Goal: Task Accomplishment & Management: Use online tool/utility

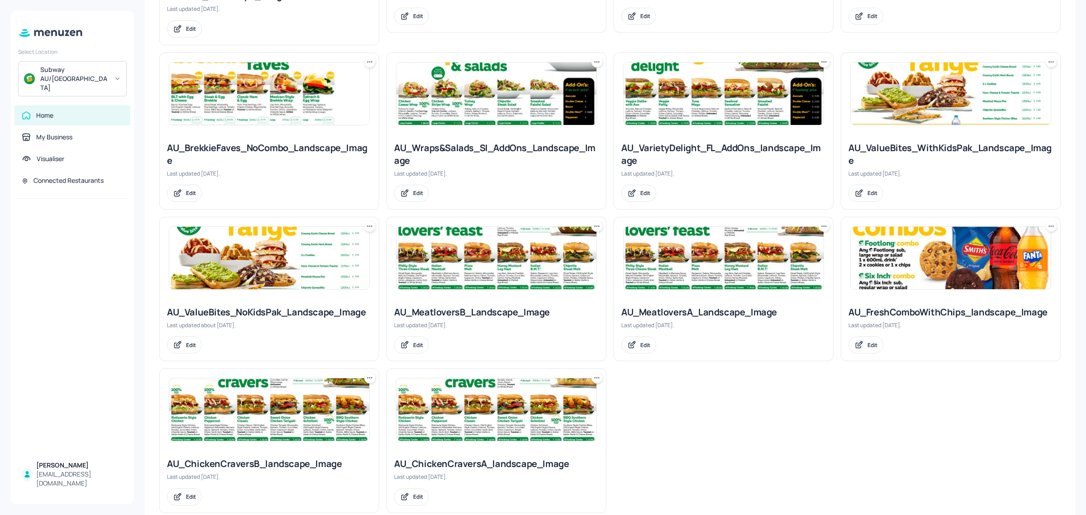
scroll to position [556, 0]
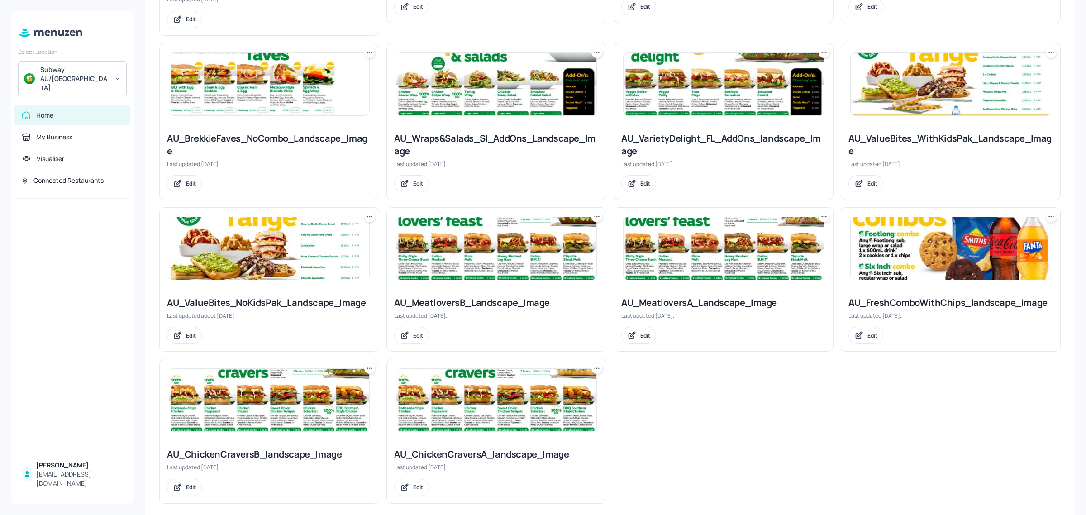
click at [868, 248] on img at bounding box center [951, 248] width 200 height 62
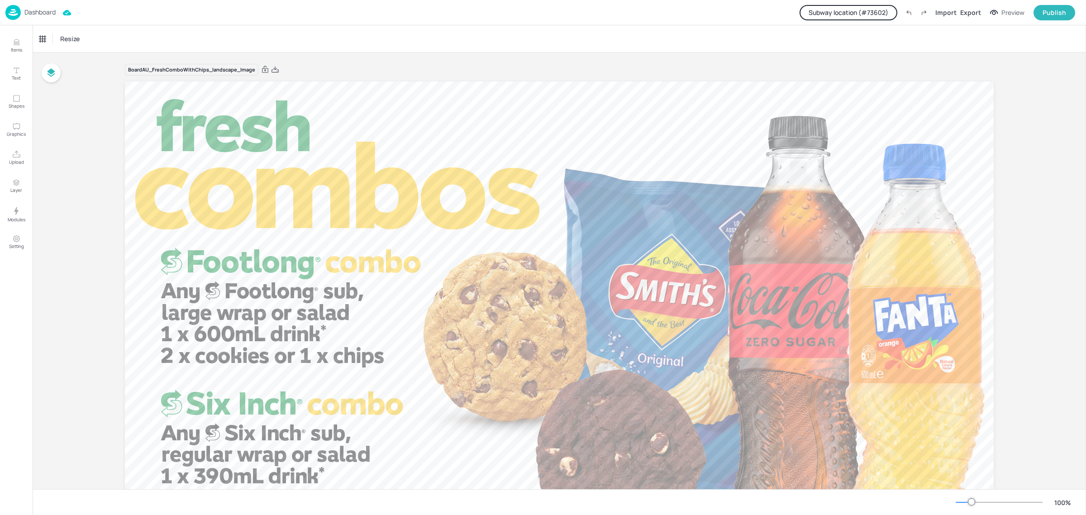
click at [868, 13] on button "Subway location (# 73602 )" at bounding box center [849, 12] width 98 height 15
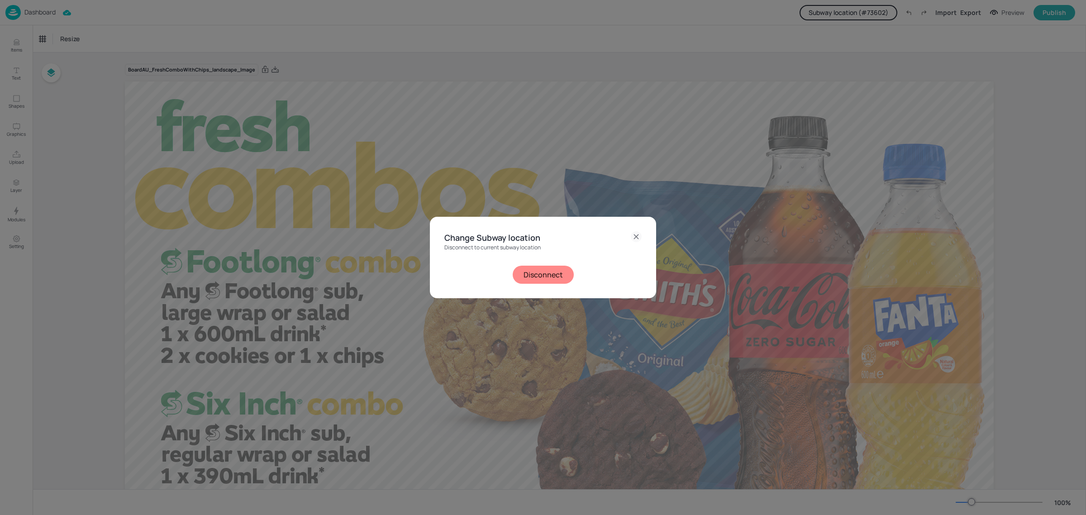
click at [546, 273] on button "Disconnect" at bounding box center [543, 275] width 61 height 18
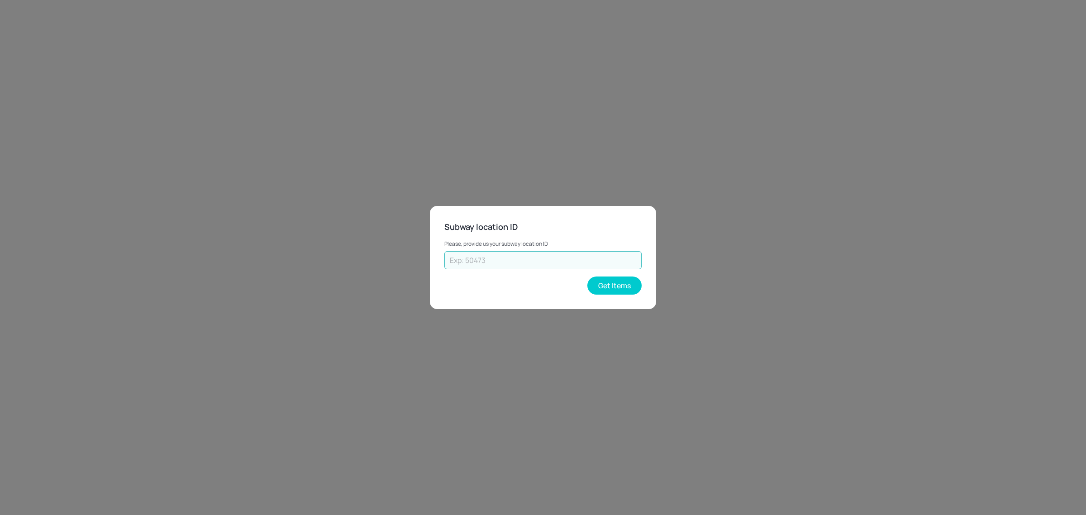
click at [541, 254] on input "text" at bounding box center [542, 260] width 197 height 18
paste input "24924-0"
type input "24924"
click at [612, 288] on button "Get Items" at bounding box center [614, 286] width 54 height 18
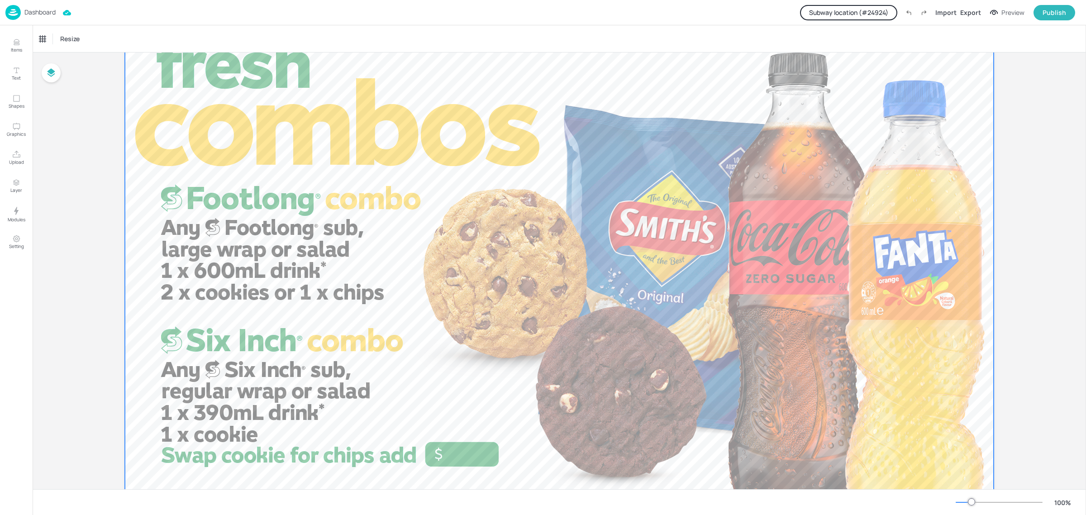
scroll to position [103, 0]
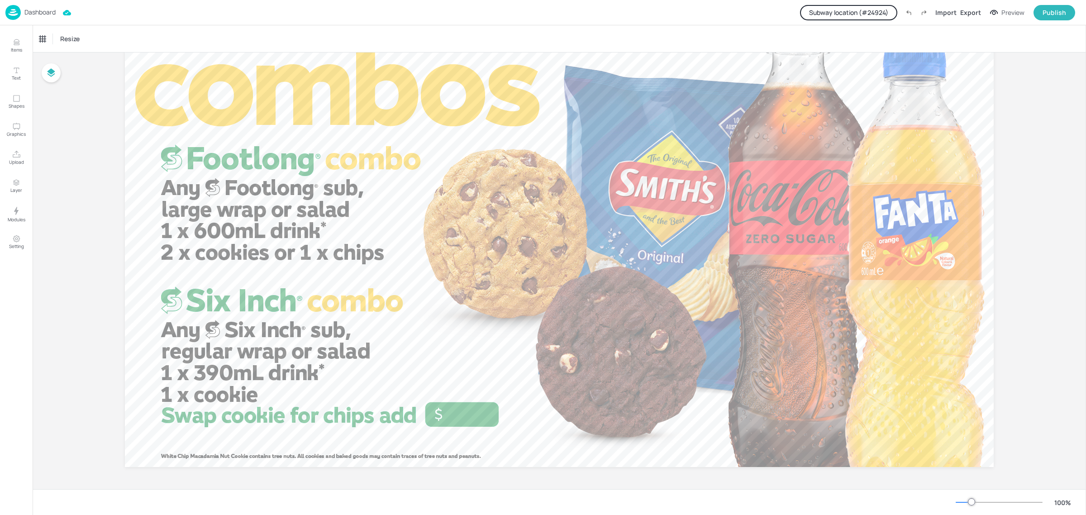
click at [35, 14] on p "Dashboard" at bounding box center [39, 12] width 31 height 6
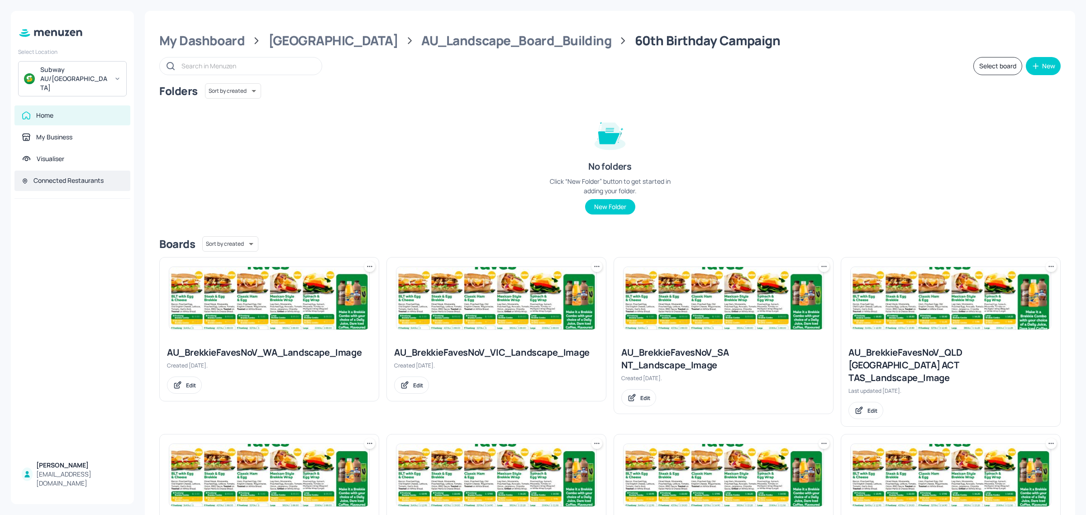
click at [45, 176] on div "Connected Restaurants" at bounding box center [68, 180] width 70 height 9
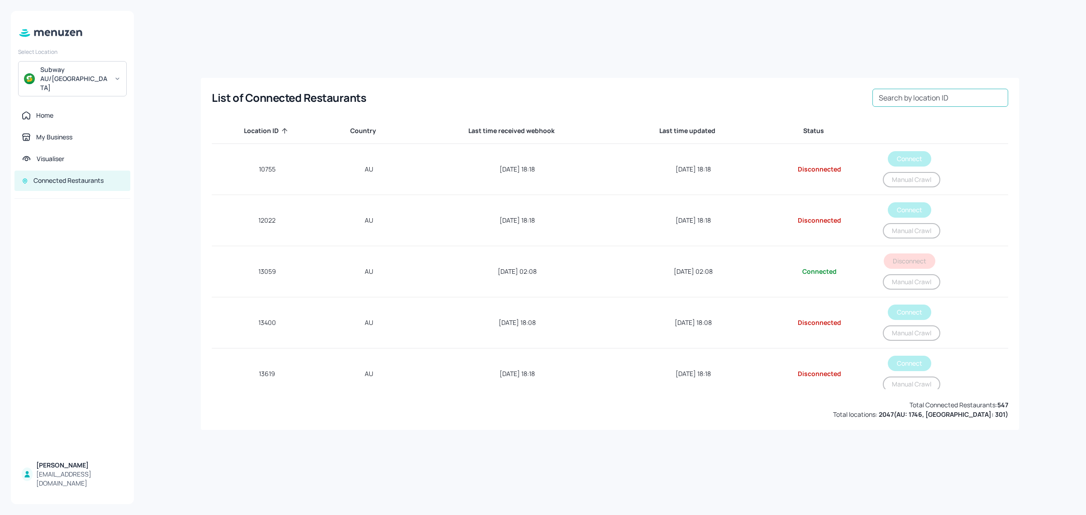
click at [868, 98] on input "Search by location ID" at bounding box center [940, 98] width 136 height 18
paste input "24924"
type input "24924"
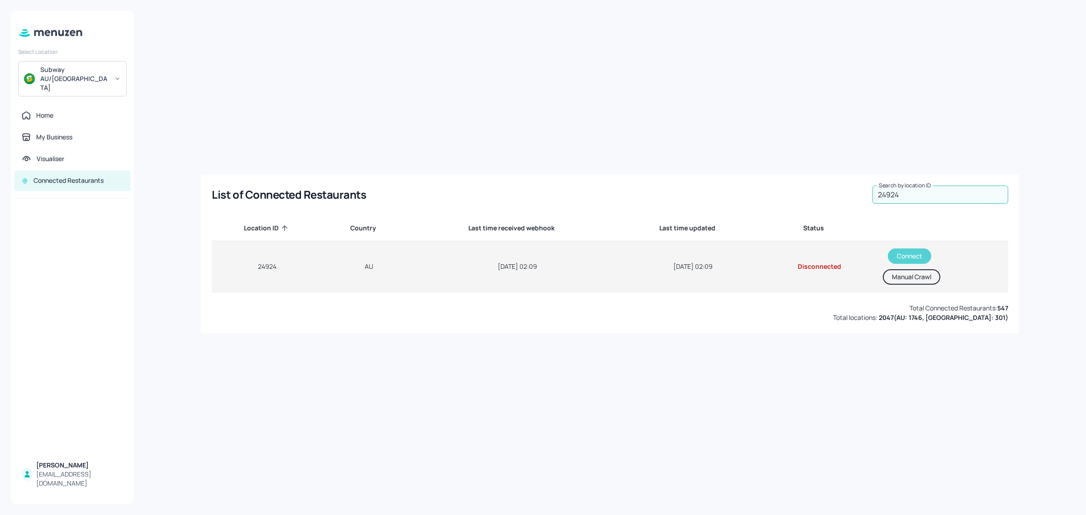
click at [868, 258] on button "Connect" at bounding box center [909, 255] width 43 height 15
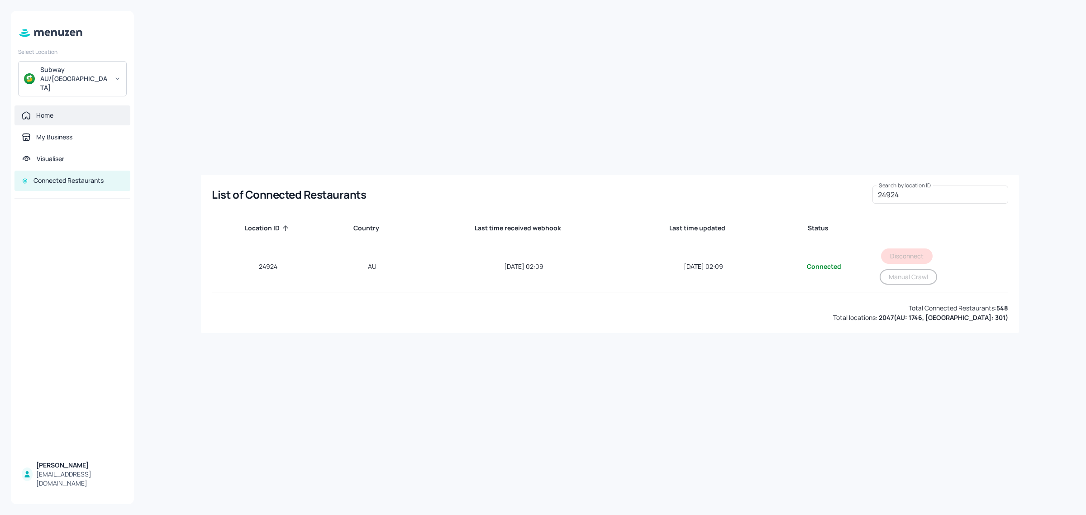
click at [51, 111] on div "Home" at bounding box center [44, 115] width 17 height 9
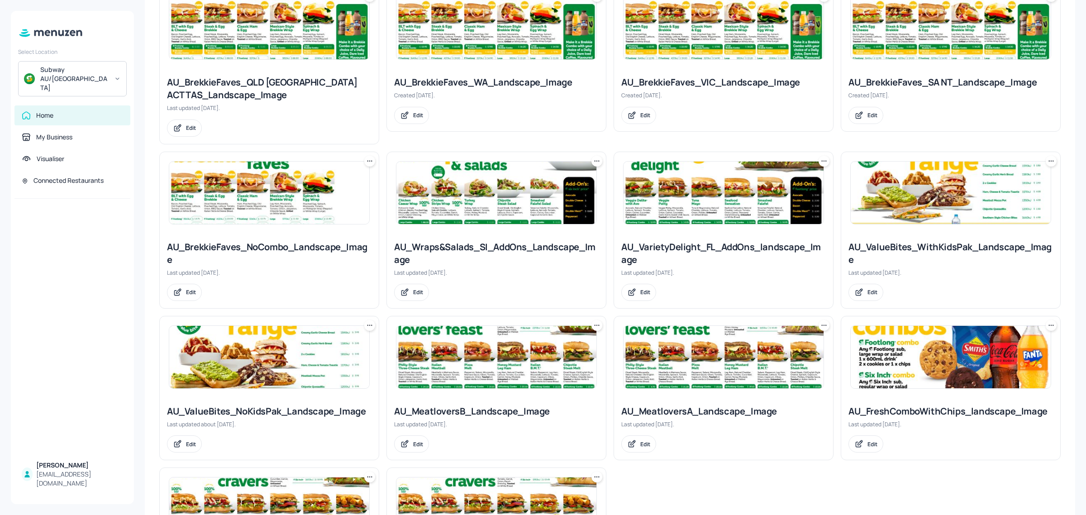
scroll to position [556, 0]
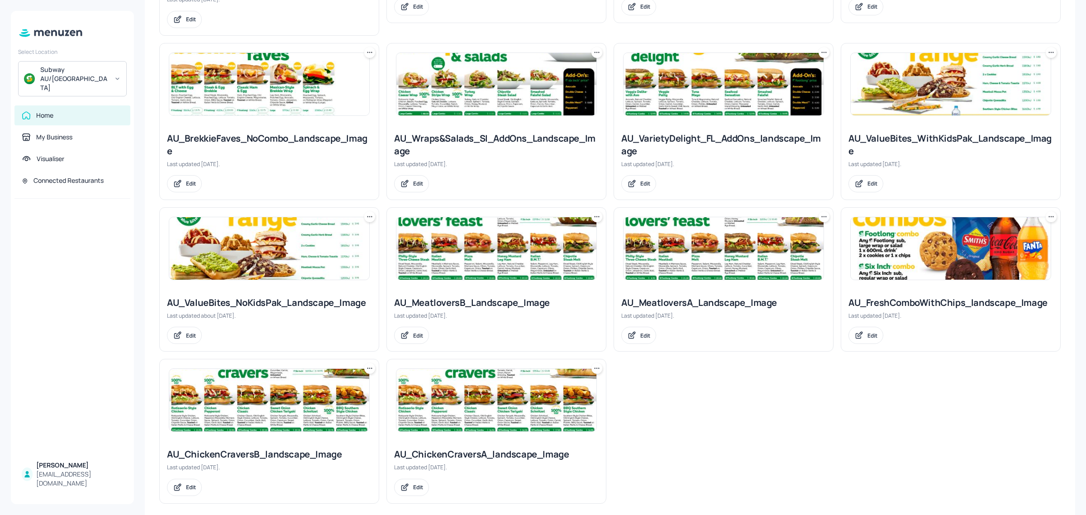
click at [868, 246] on img at bounding box center [951, 248] width 200 height 62
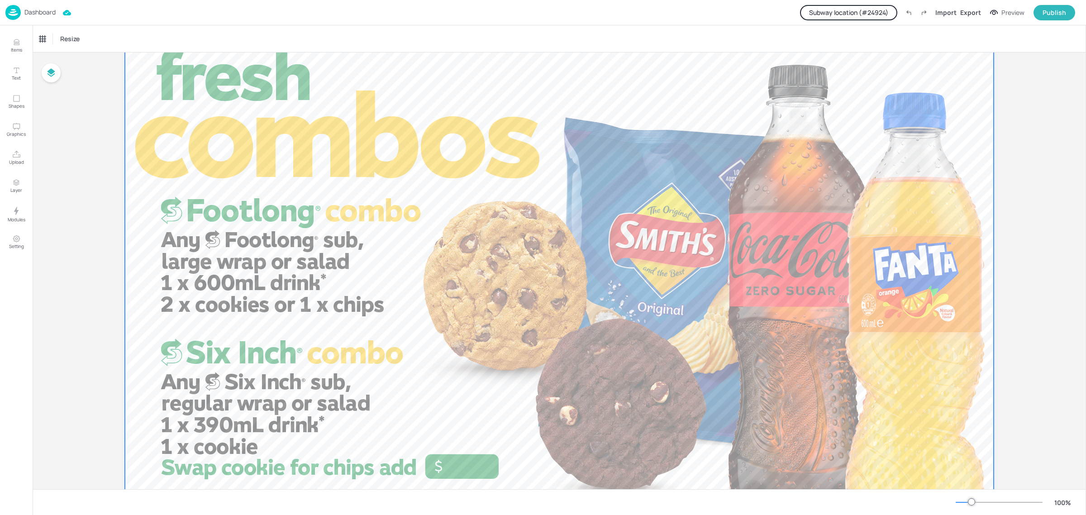
scroll to position [103, 0]
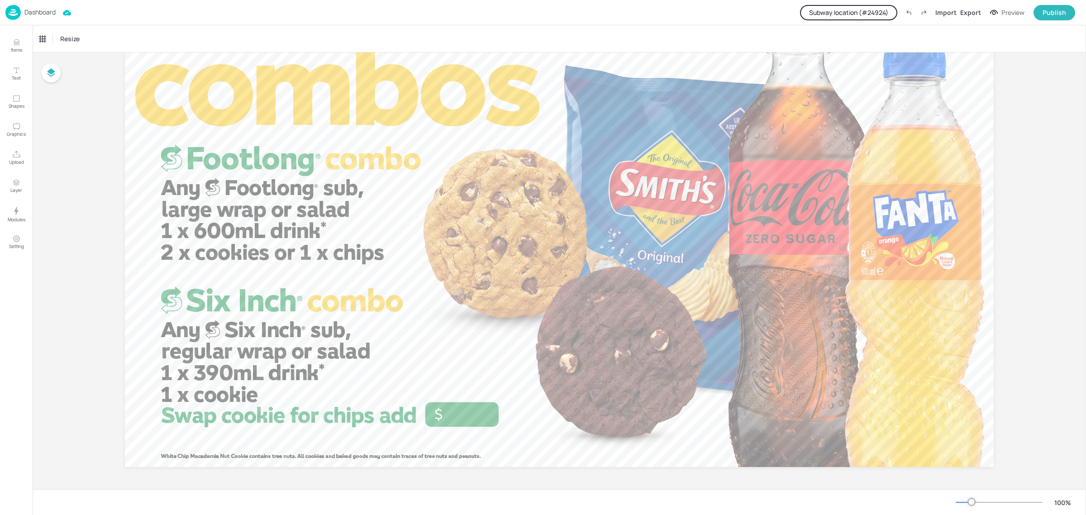
click at [34, 15] on p "Dashboard" at bounding box center [39, 12] width 31 height 6
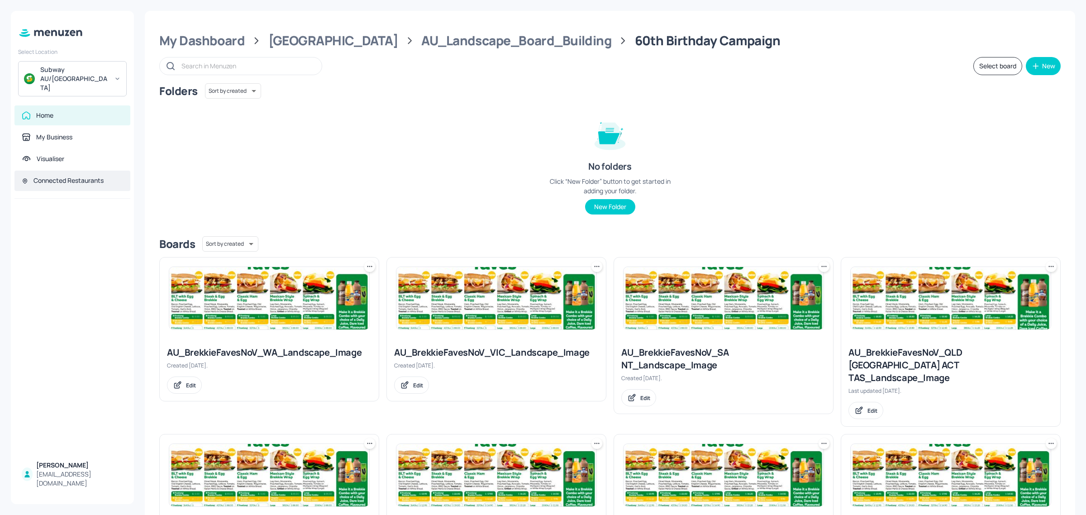
click at [53, 176] on div "Connected Restaurants" at bounding box center [72, 181] width 101 height 10
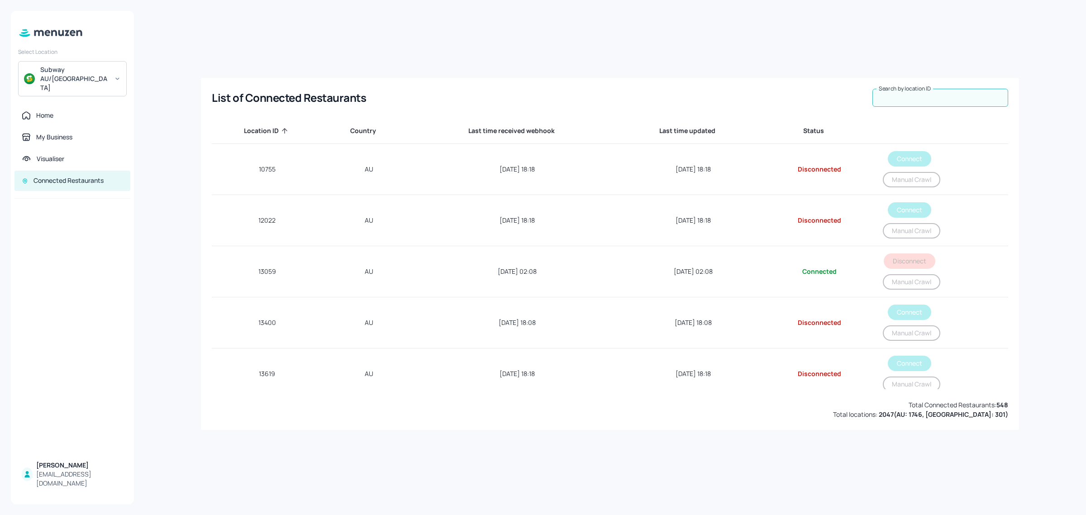
click at [868, 98] on input "Search by location ID" at bounding box center [940, 98] width 136 height 18
paste input "Remove_Value"
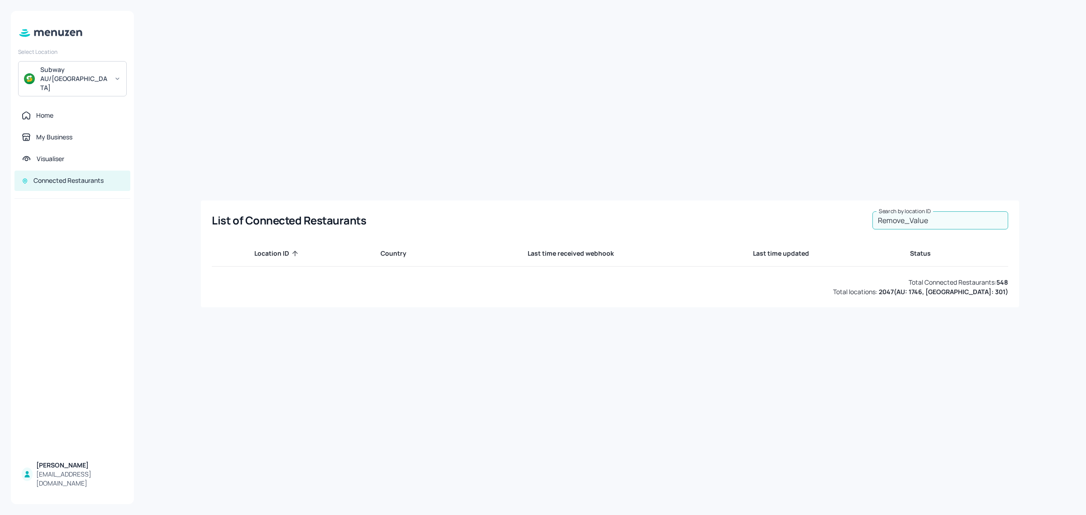
drag, startPoint x: 933, startPoint y: 218, endPoint x: 806, endPoint y: 214, distance: 127.2
click at [806, 215] on div "List of Connected Restaurants Search by location ID Remove_Value Search by loca…" at bounding box center [610, 220] width 796 height 18
paste input "24924"
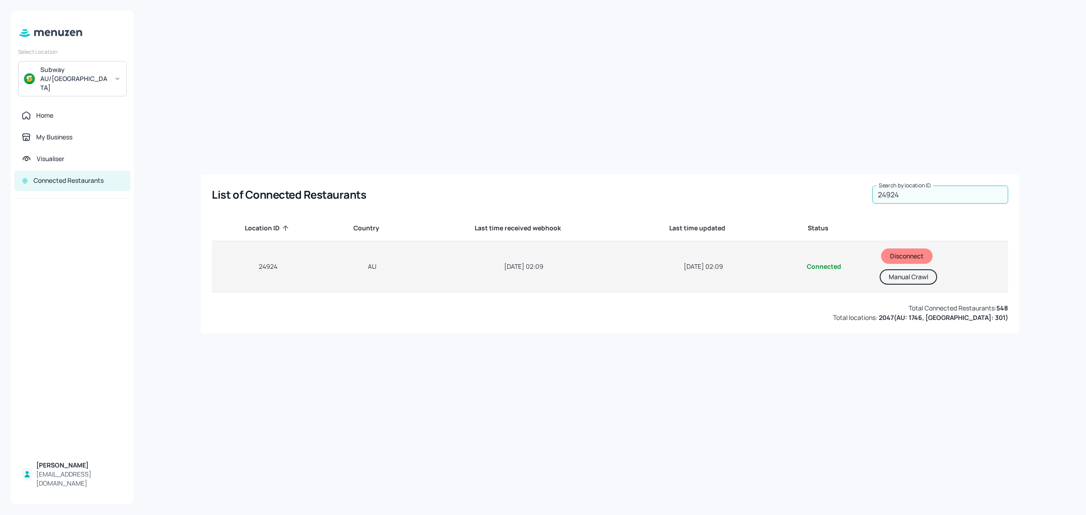
type input "24924"
click at [868, 277] on button "Manual Crawl" at bounding box center [908, 276] width 57 height 15
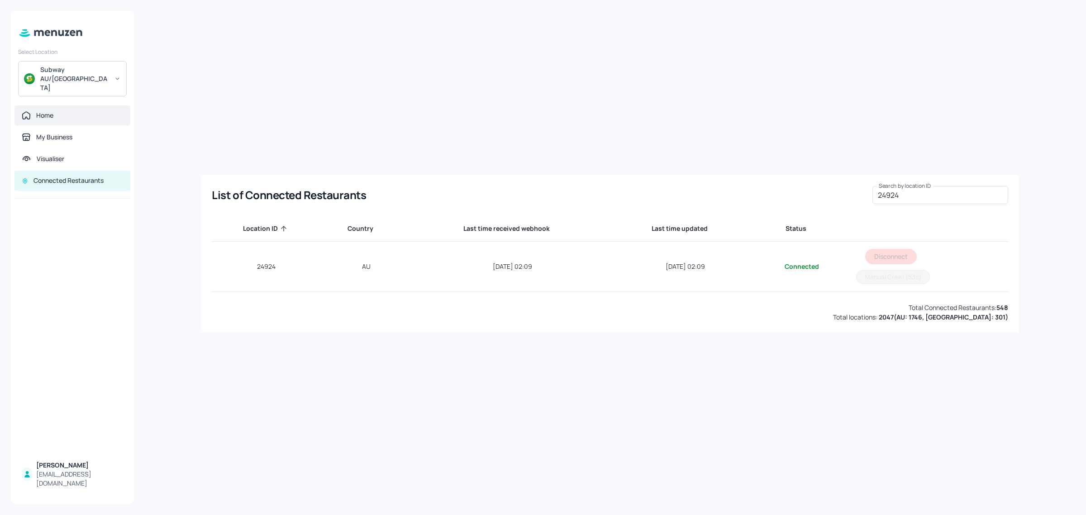
click at [58, 111] on div "Home" at bounding box center [72, 115] width 101 height 9
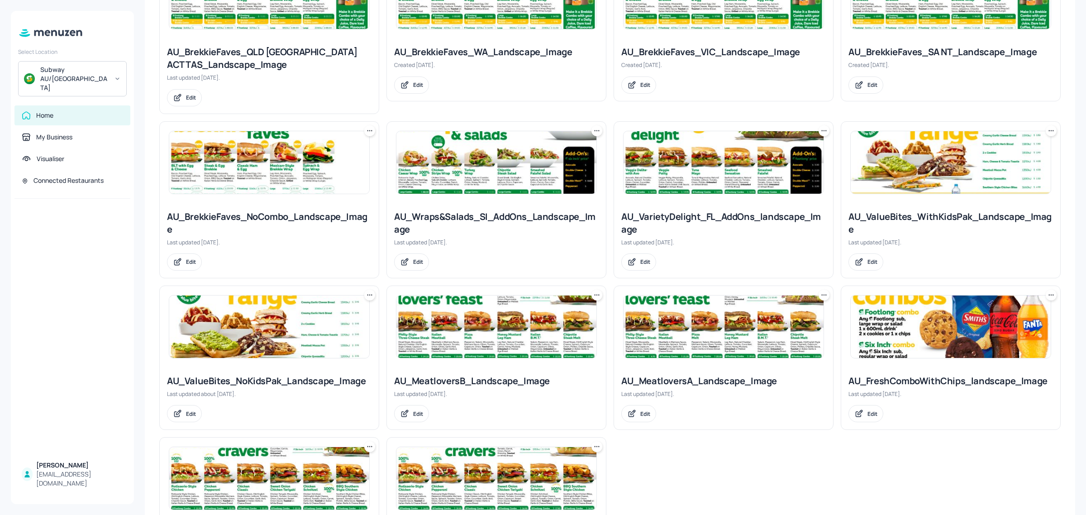
scroll to position [509, 0]
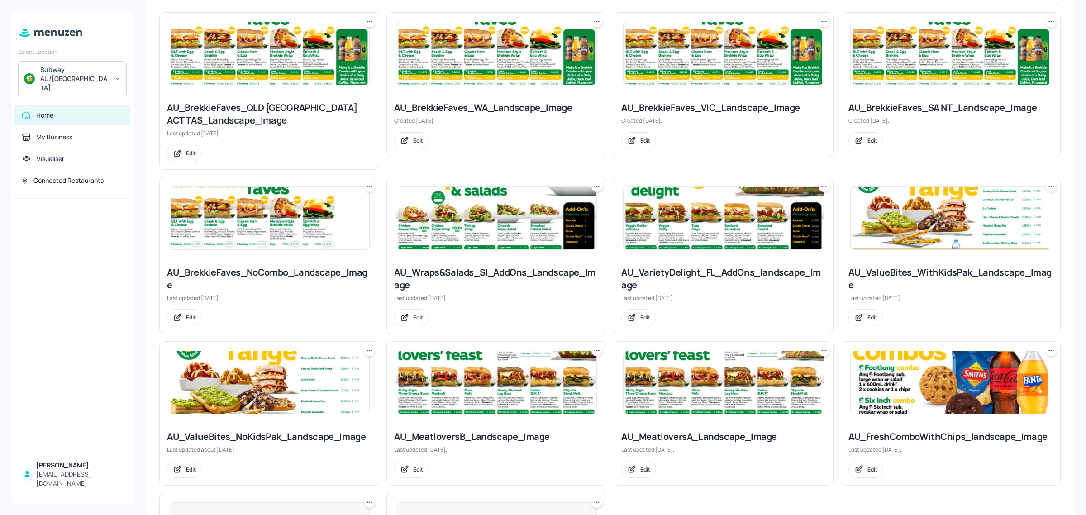
scroll to position [509, 0]
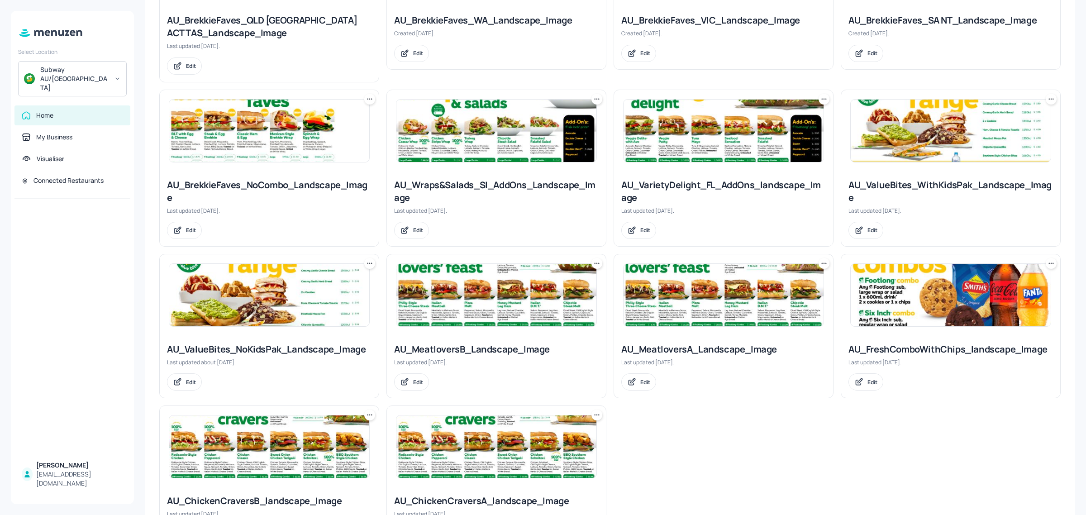
click at [915, 285] on img at bounding box center [951, 295] width 200 height 62
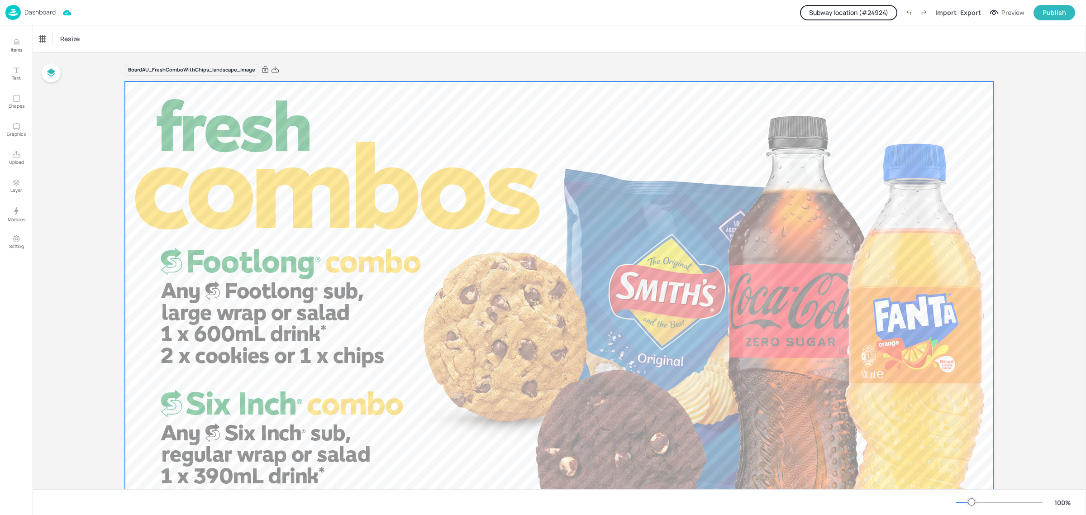
scroll to position [103, 0]
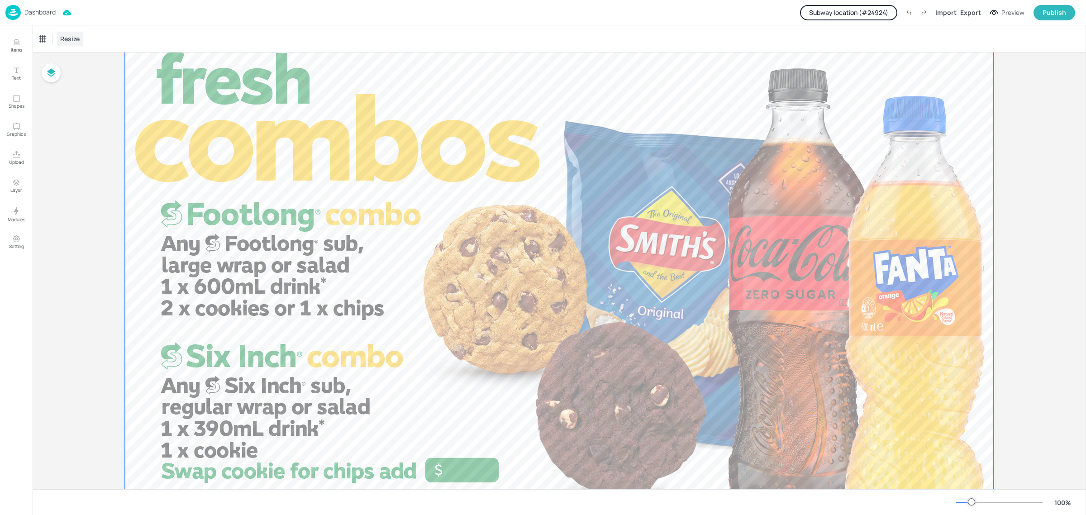
scroll to position [47, 0]
click at [37, 12] on p "Dashboard" at bounding box center [39, 12] width 31 height 6
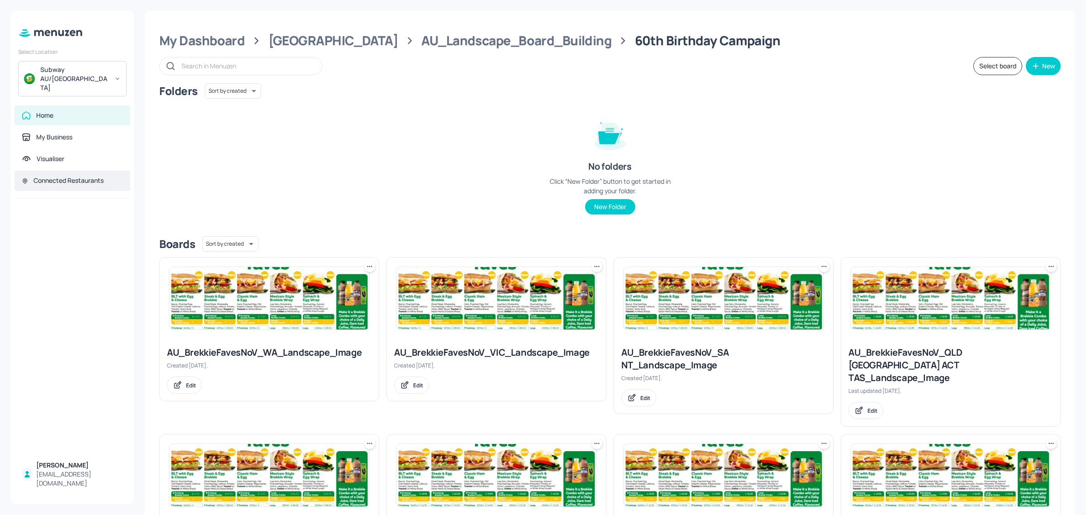
click at [56, 176] on div "Connected Restaurants" at bounding box center [68, 180] width 70 height 9
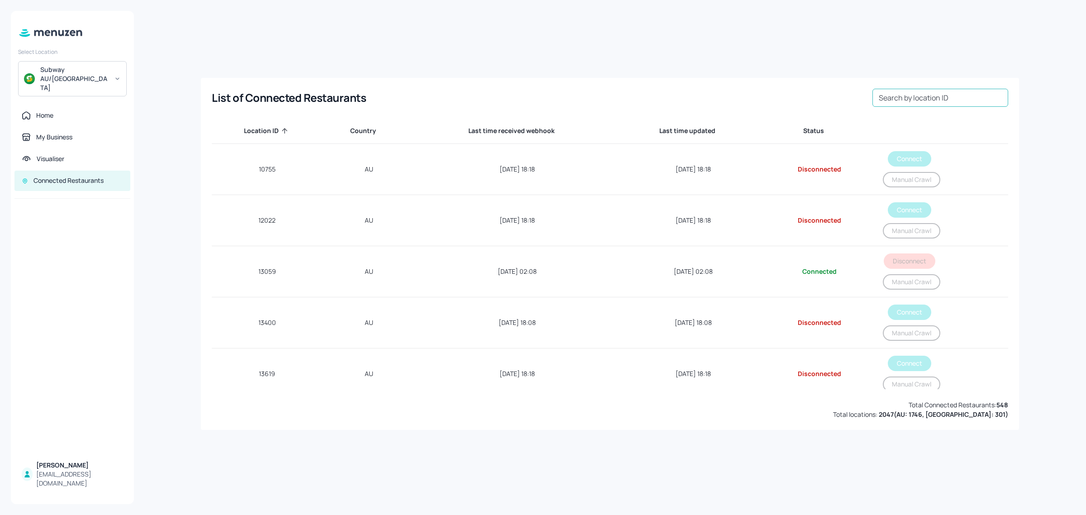
click at [904, 93] on div "Search by location ID Search by location ID" at bounding box center [940, 98] width 136 height 18
paste input "24924"
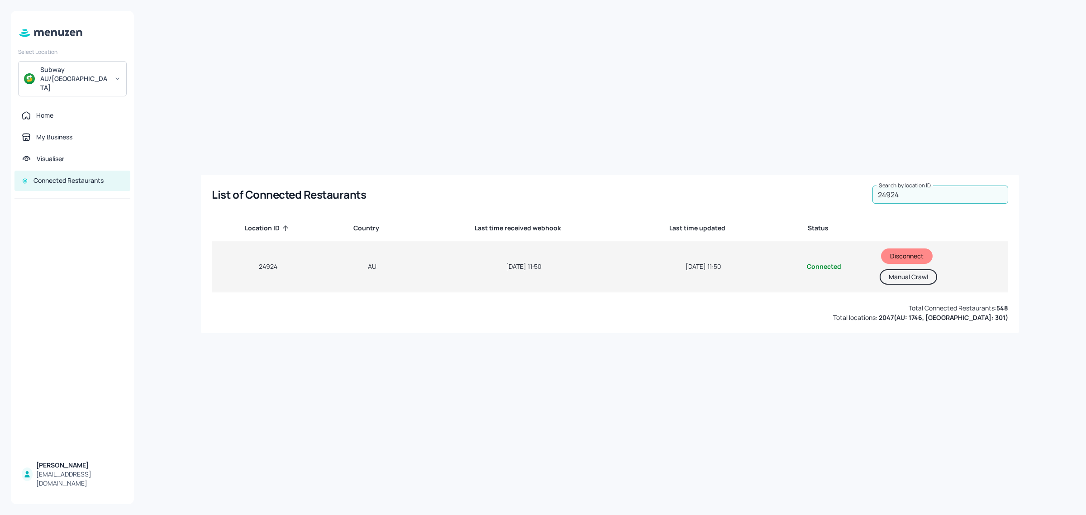
type input "24924"
click at [906, 277] on button "Manual Crawl" at bounding box center [908, 276] width 57 height 15
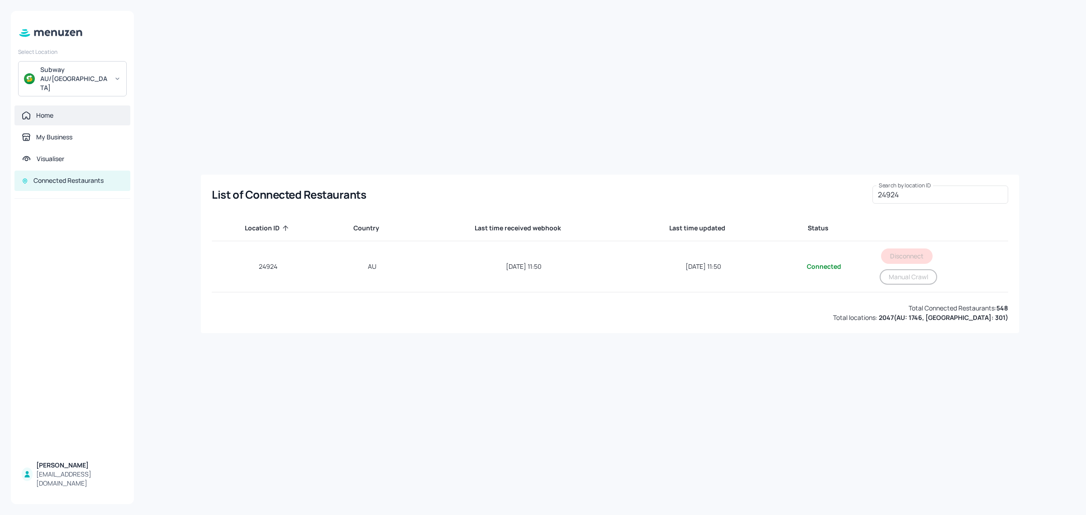
click at [61, 105] on div "Home" at bounding box center [72, 115] width 116 height 20
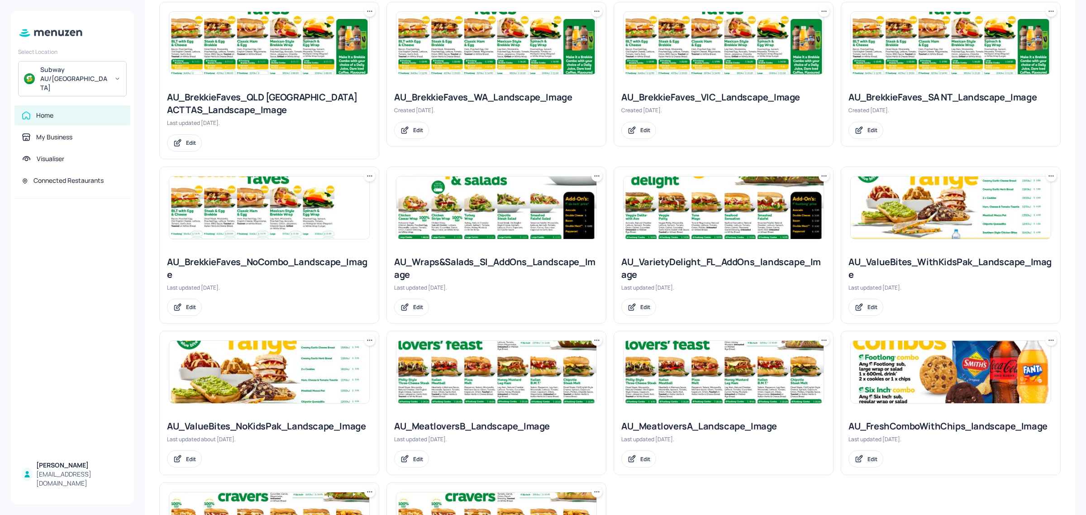
scroll to position [453, 0]
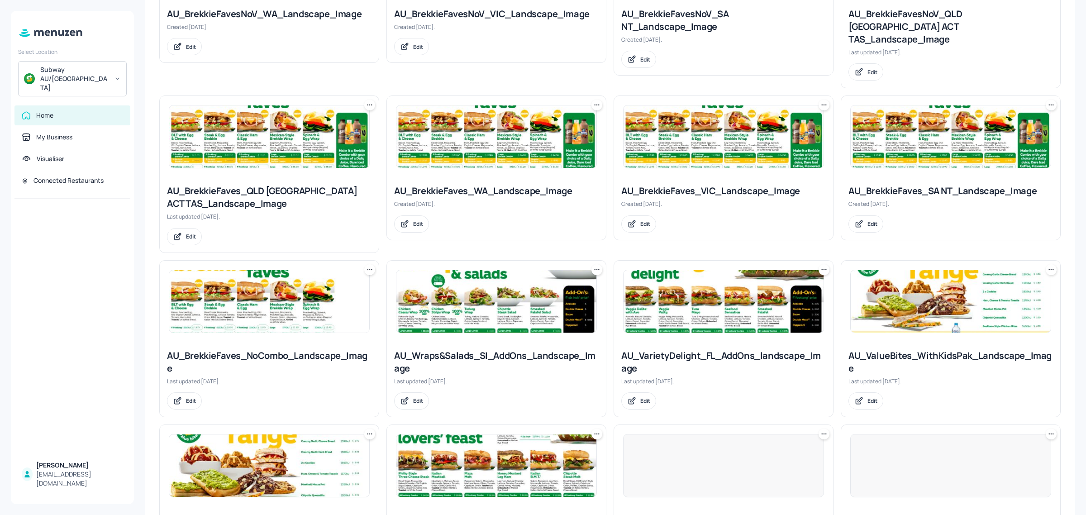
scroll to position [396, 0]
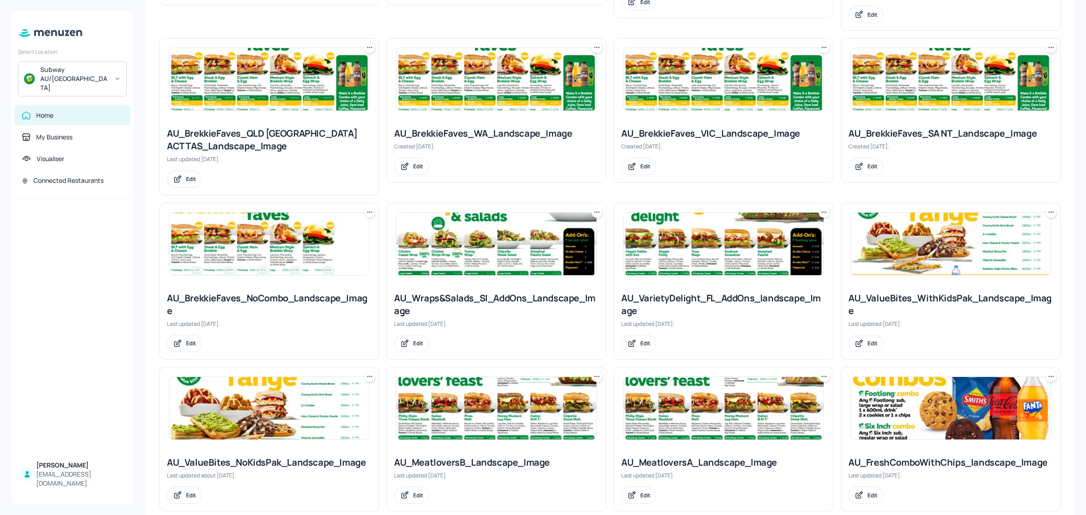
click at [920, 409] on img at bounding box center [951, 408] width 200 height 62
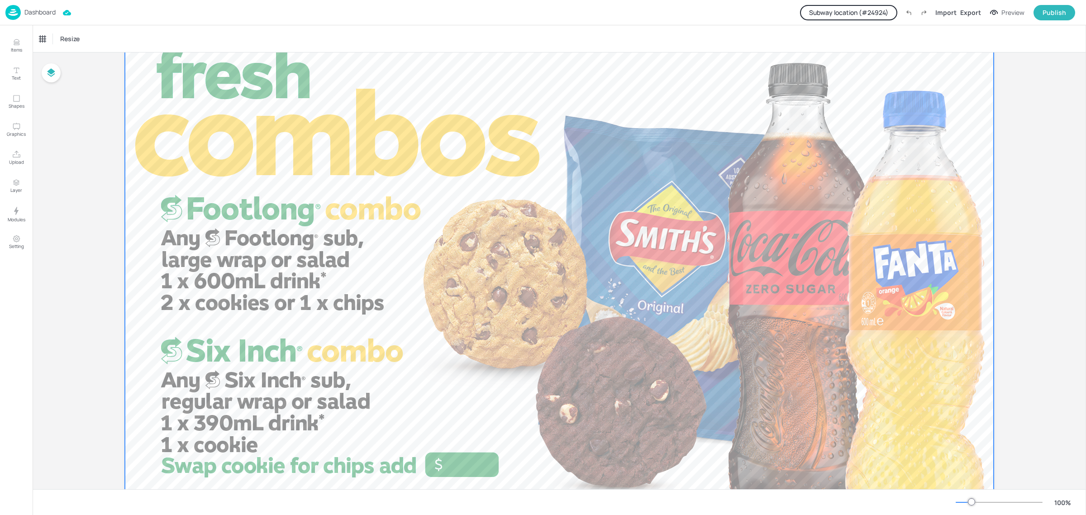
scroll to position [103, 0]
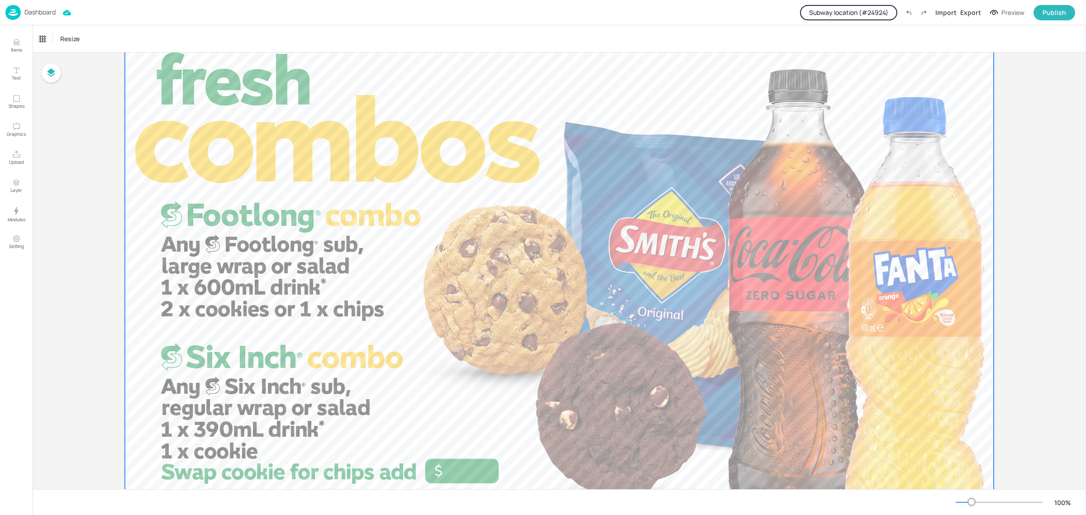
scroll to position [103, 0]
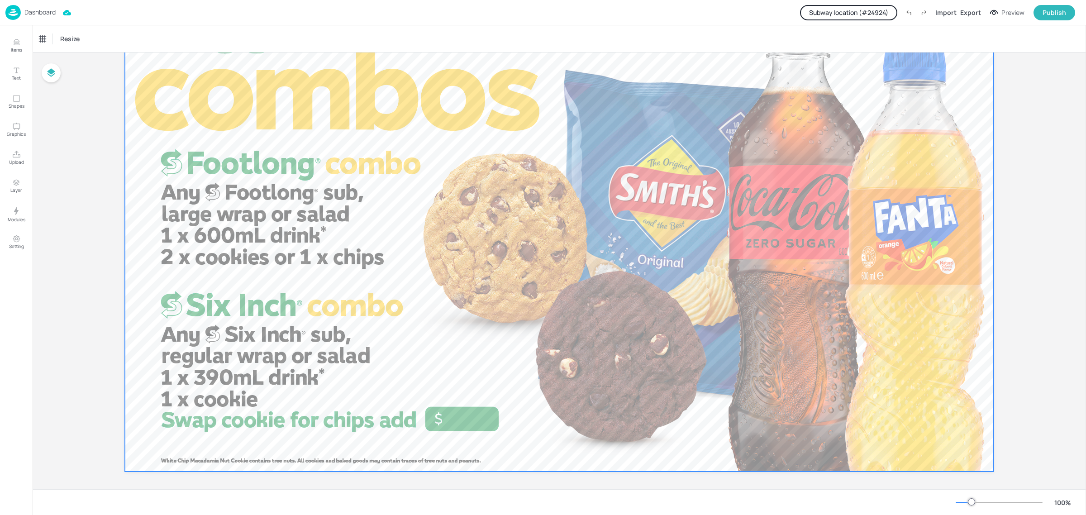
scroll to position [103, 0]
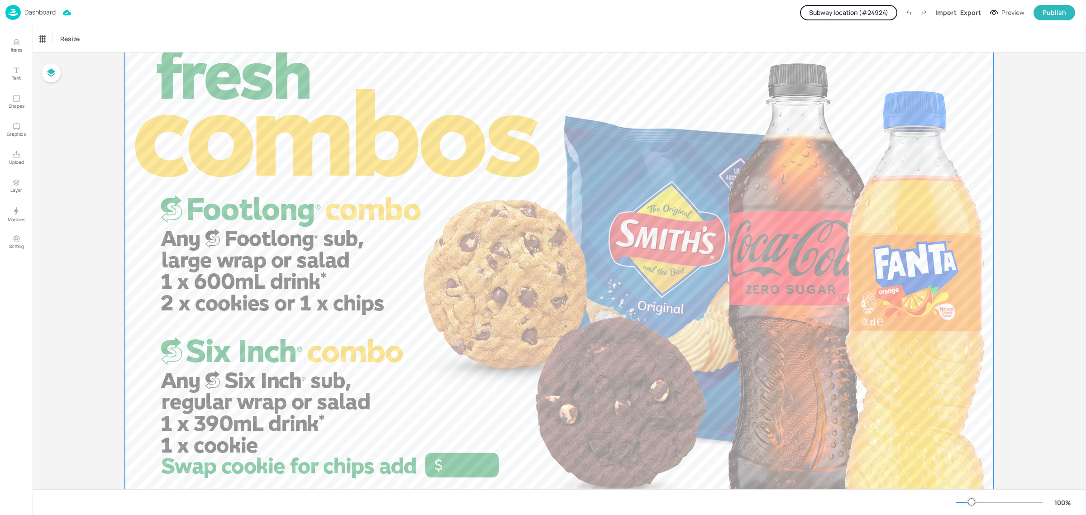
scroll to position [103, 0]
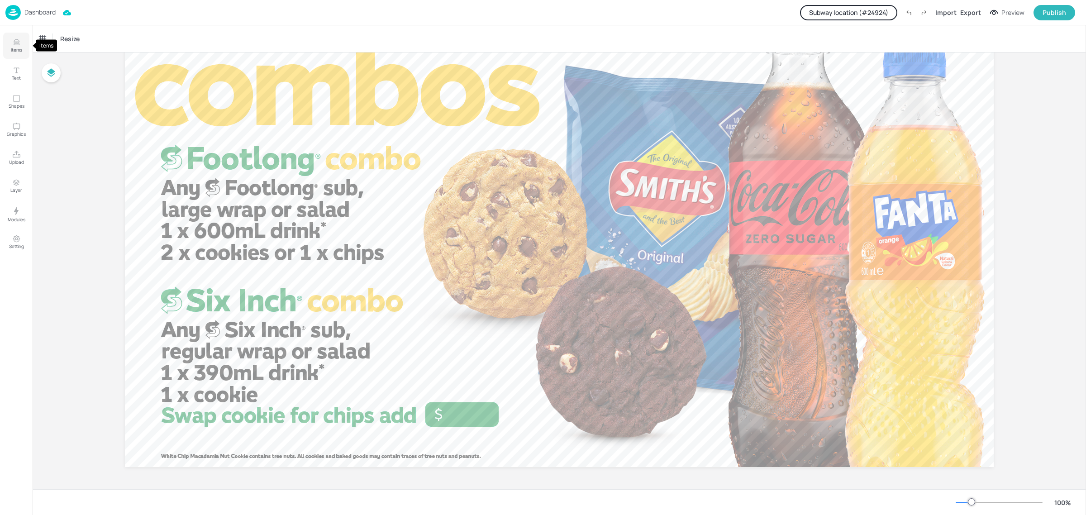
click at [11, 45] on button "Items" at bounding box center [16, 46] width 26 height 26
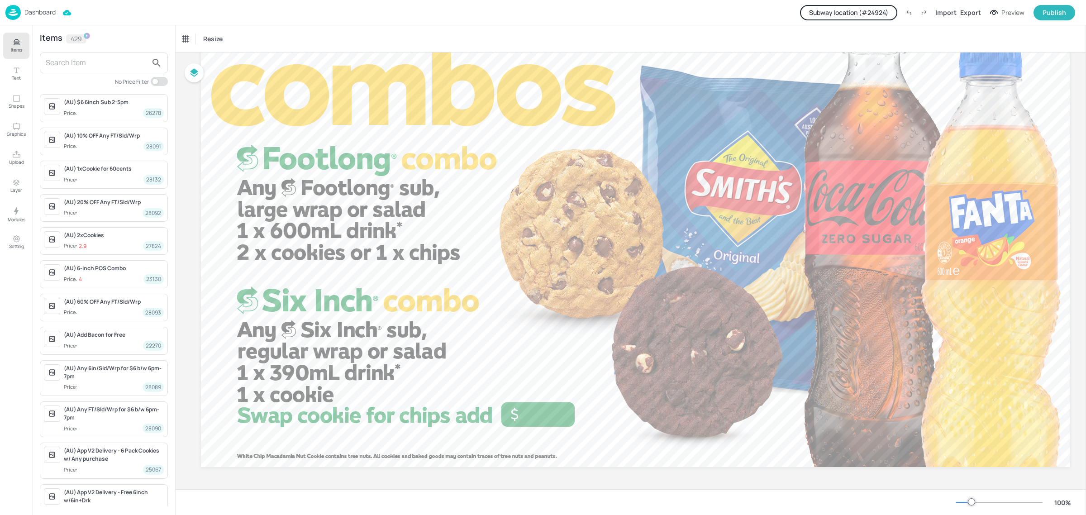
click at [124, 66] on input "text" at bounding box center [97, 63] width 102 height 14
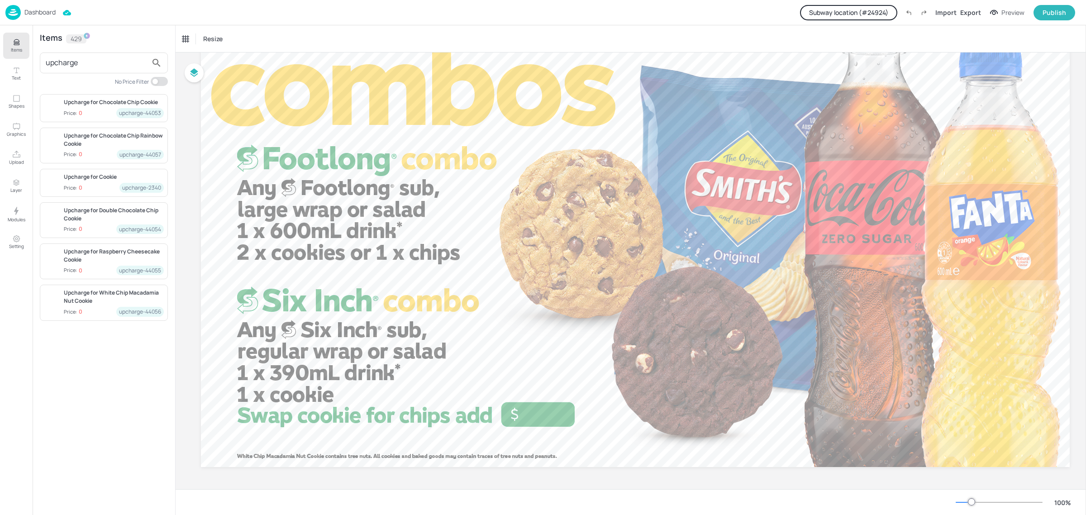
type input "upcharge"
click at [44, 12] on p "Dashboard" at bounding box center [39, 12] width 31 height 6
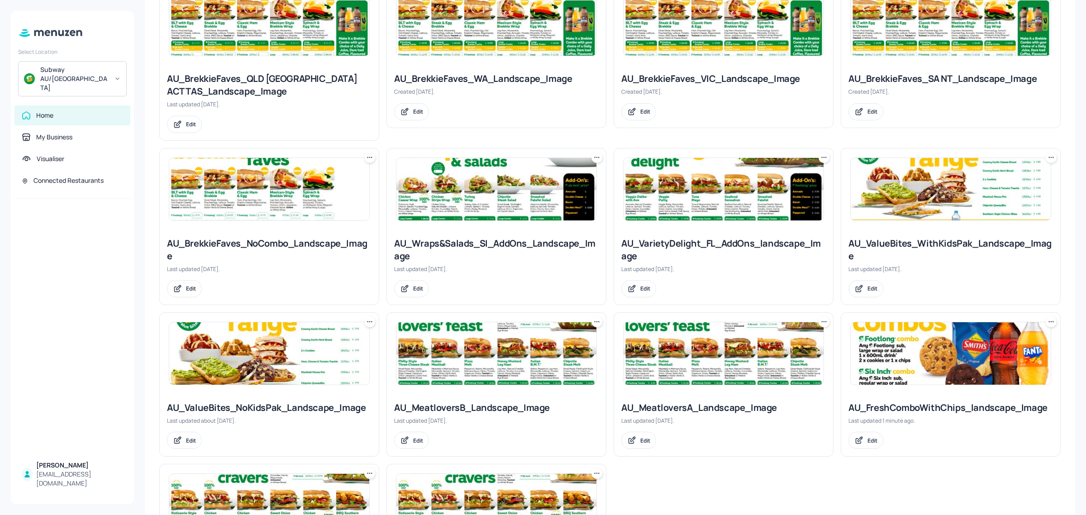
scroll to position [453, 0]
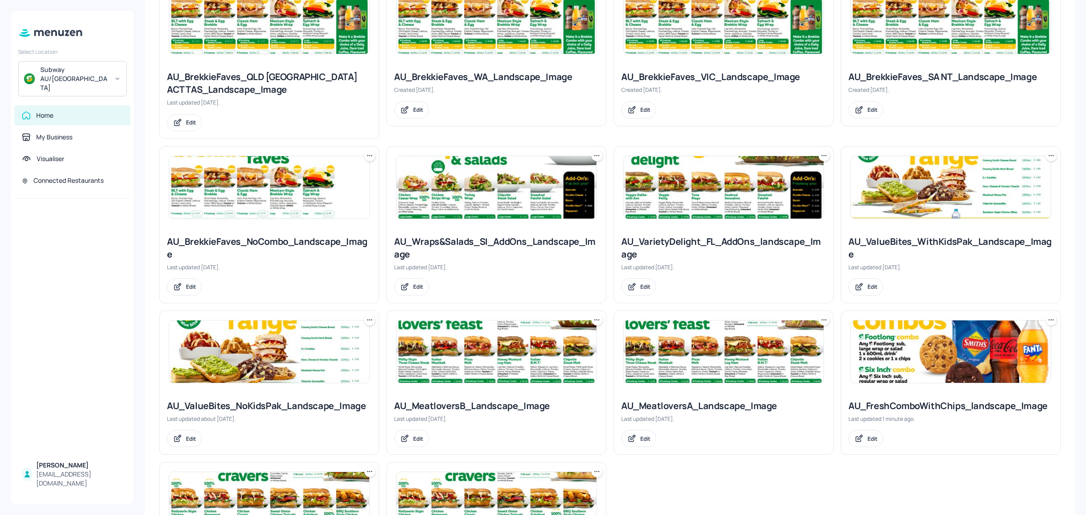
click at [915, 191] on img at bounding box center [951, 187] width 200 height 62
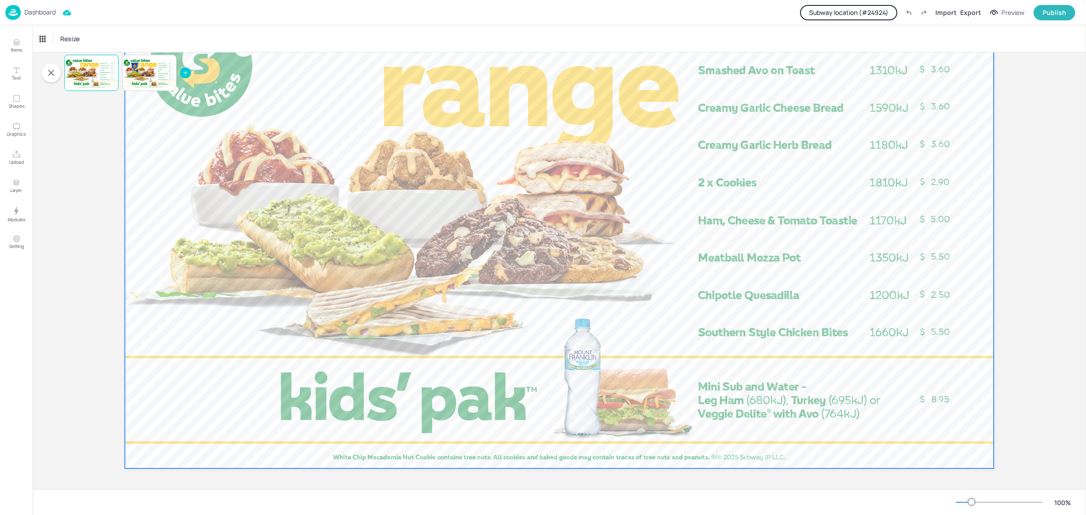
scroll to position [103, 0]
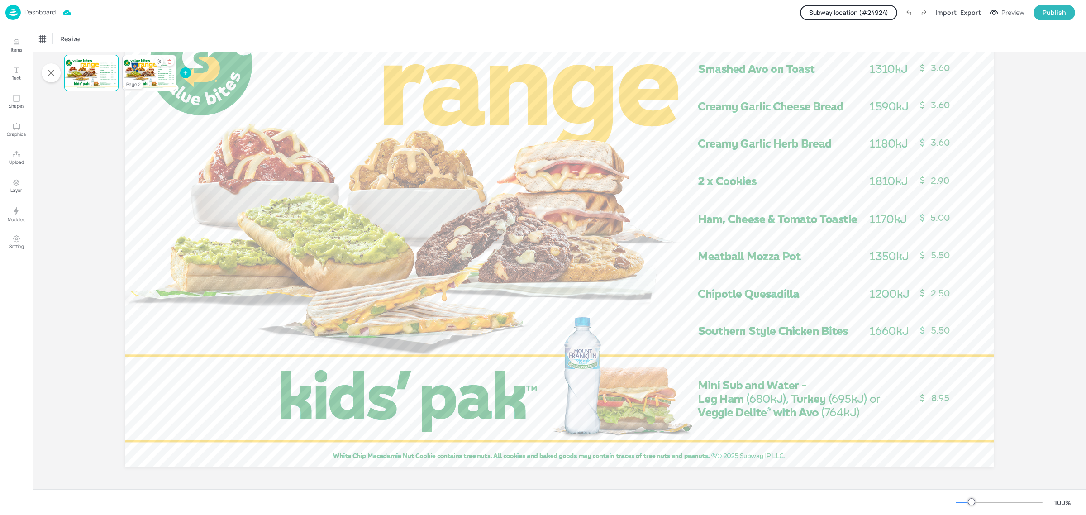
click at [142, 78] on div at bounding box center [149, 72] width 54 height 31
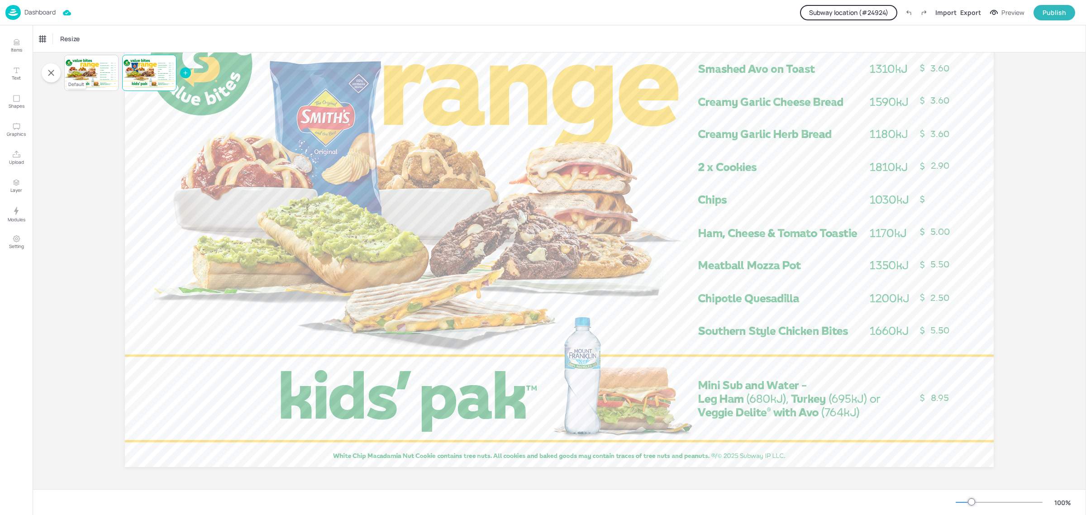
click at [100, 75] on div at bounding box center [91, 72] width 54 height 31
